Goal: Find specific page/section: Find specific page/section

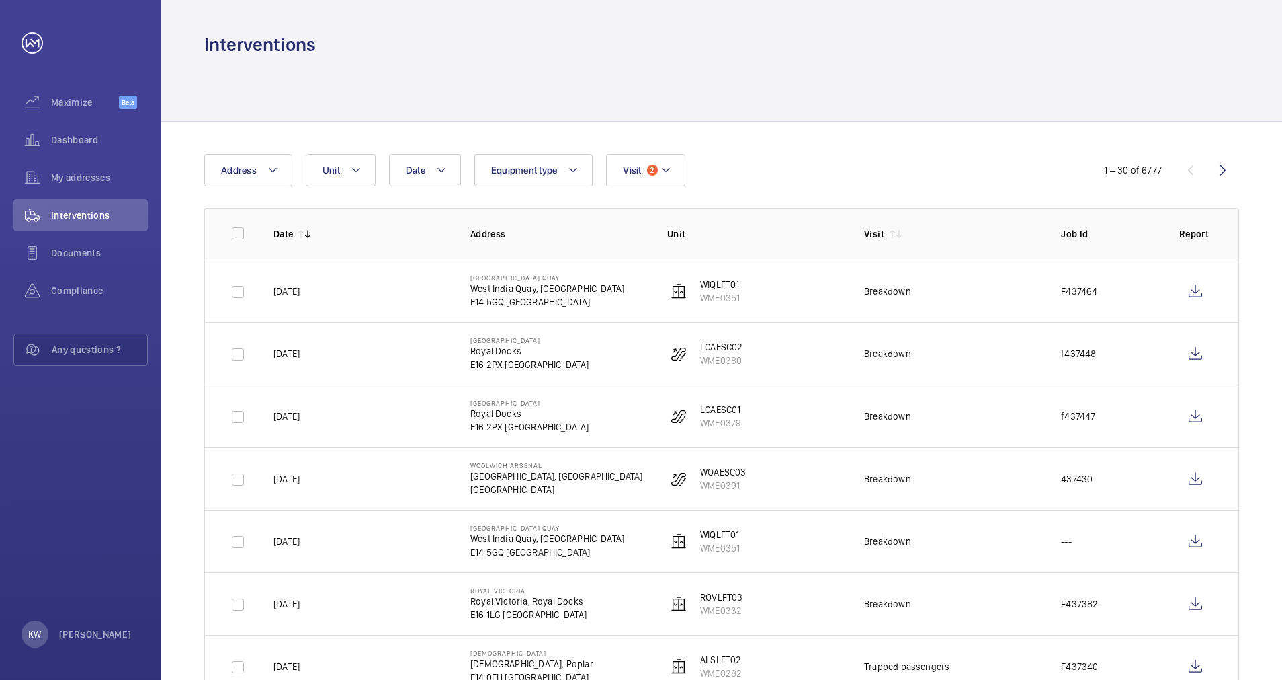
click at [737, 154] on div "Date Address Unit Equipment type Visit 2" at bounding box center [641, 170] width 874 height 32
click at [108, 172] on span "My addresses" at bounding box center [99, 177] width 97 height 13
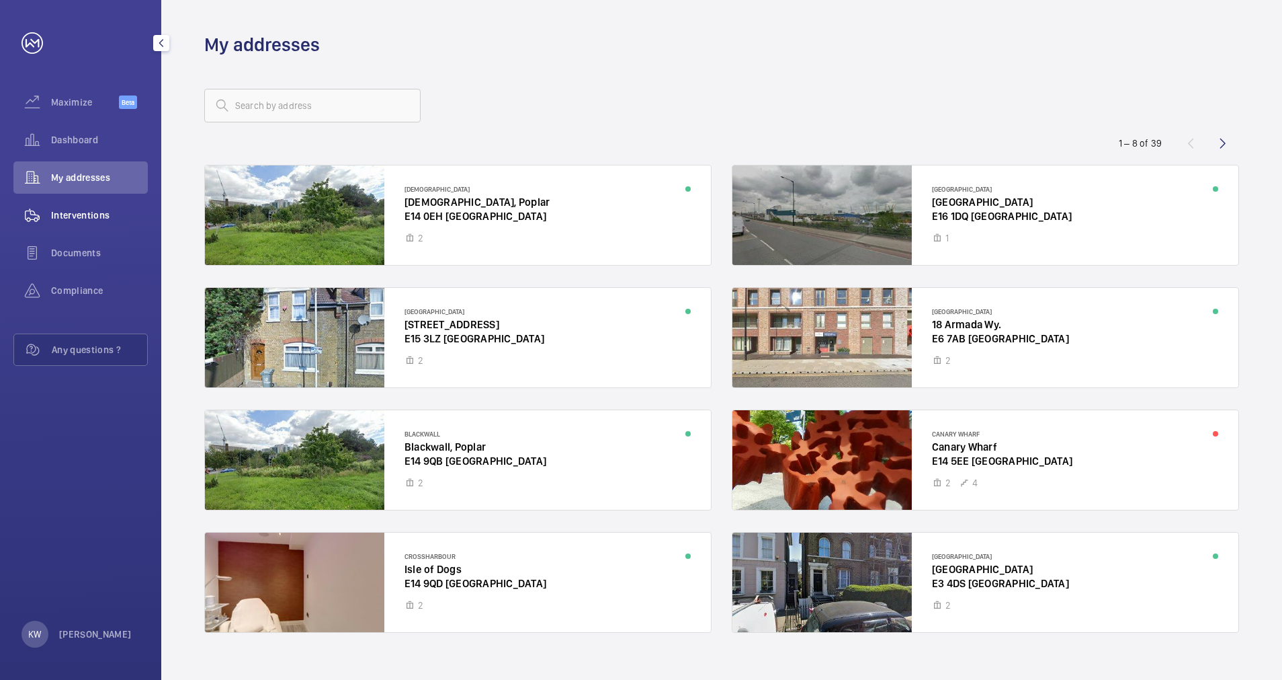
click at [96, 208] on div "Interventions" at bounding box center [80, 215] width 134 height 32
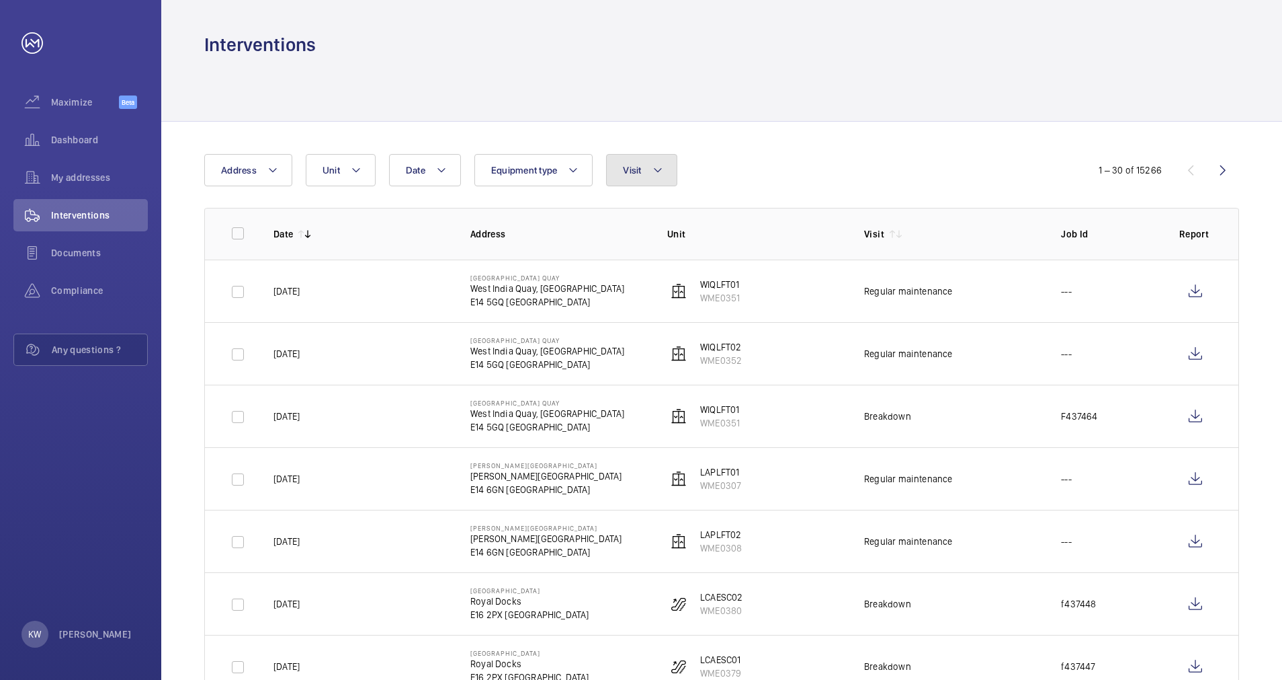
click at [666, 178] on button "Visit" at bounding box center [641, 170] width 71 height 32
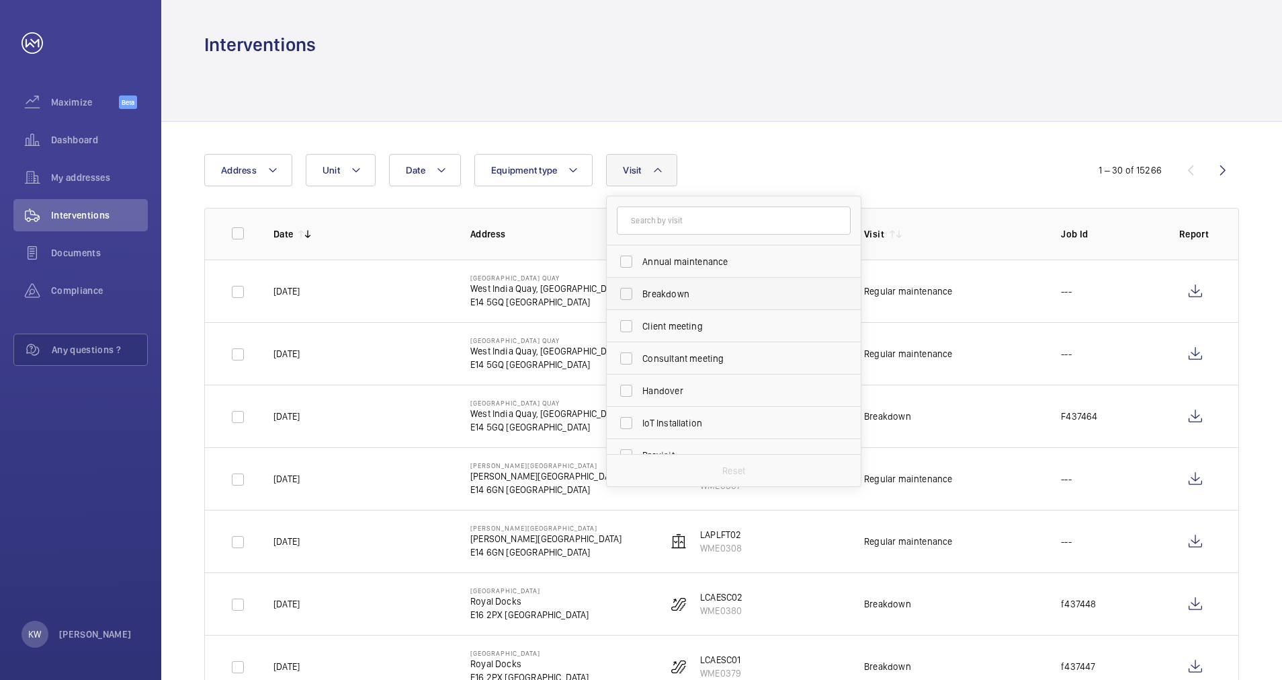
click at [661, 288] on span "Breakdown" at bounding box center [735, 293] width 185 height 13
click at [640, 288] on input "Breakdown" at bounding box center [626, 293] width 27 height 27
checkbox input "true"
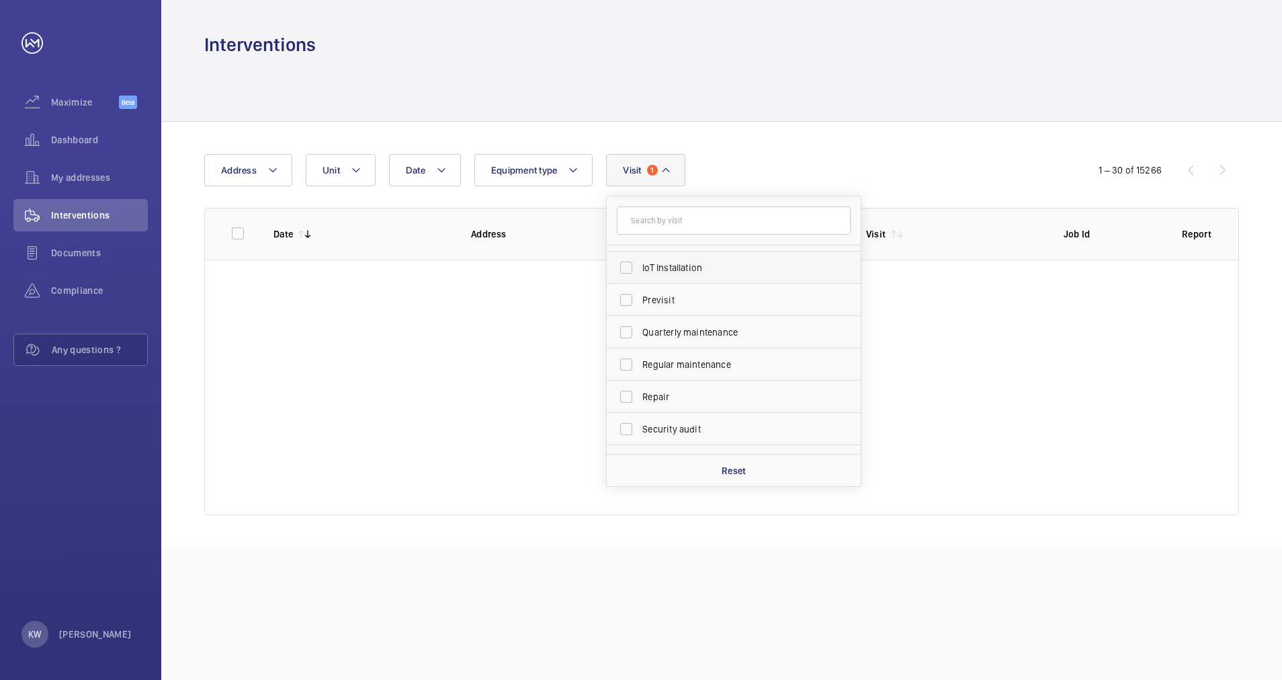
scroll to position [202, 0]
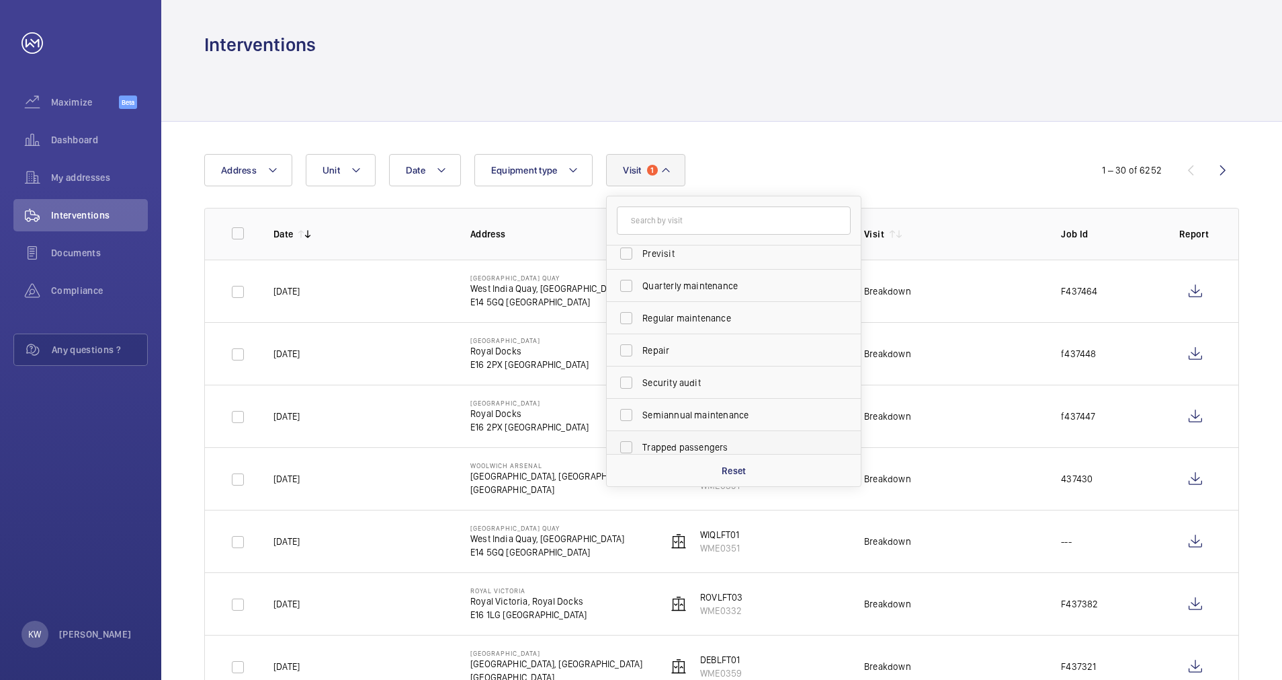
click at [668, 446] on span "Trapped passengers" at bounding box center [735, 446] width 185 height 13
click at [640, 446] on input "Trapped passengers" at bounding box center [626, 447] width 27 height 27
checkbox input "true"
click at [774, 173] on div "Date Address Unit Equipment type Visit 2 Annual maintenance Breakdown Client me…" at bounding box center [641, 170] width 874 height 32
